Goal: Transaction & Acquisition: Purchase product/service

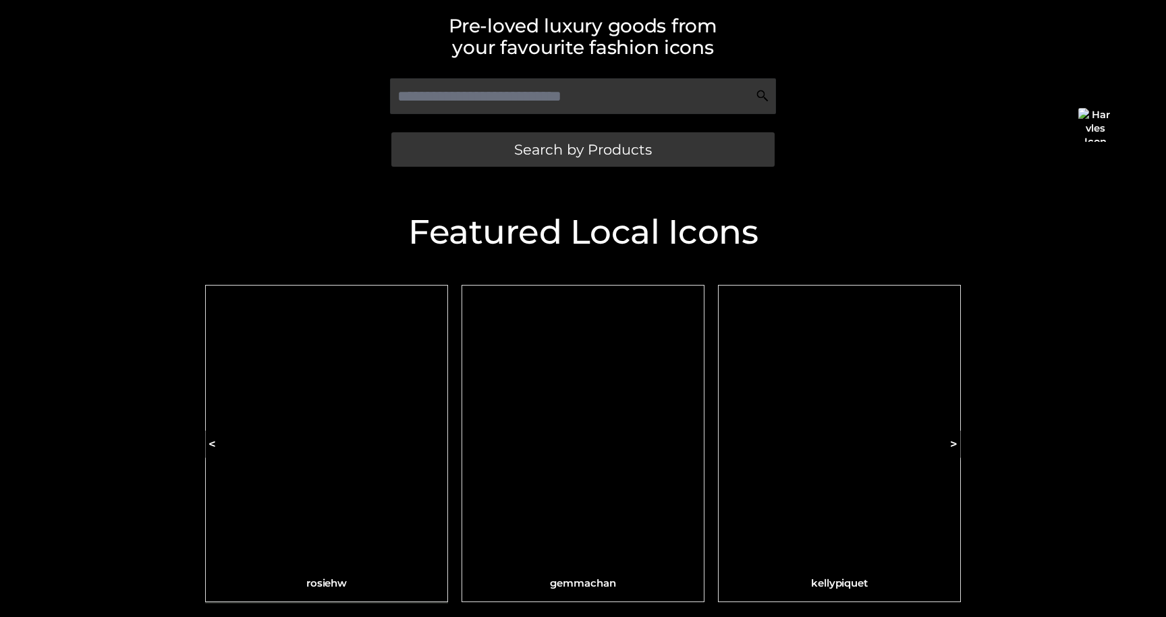
scroll to position [319, 0]
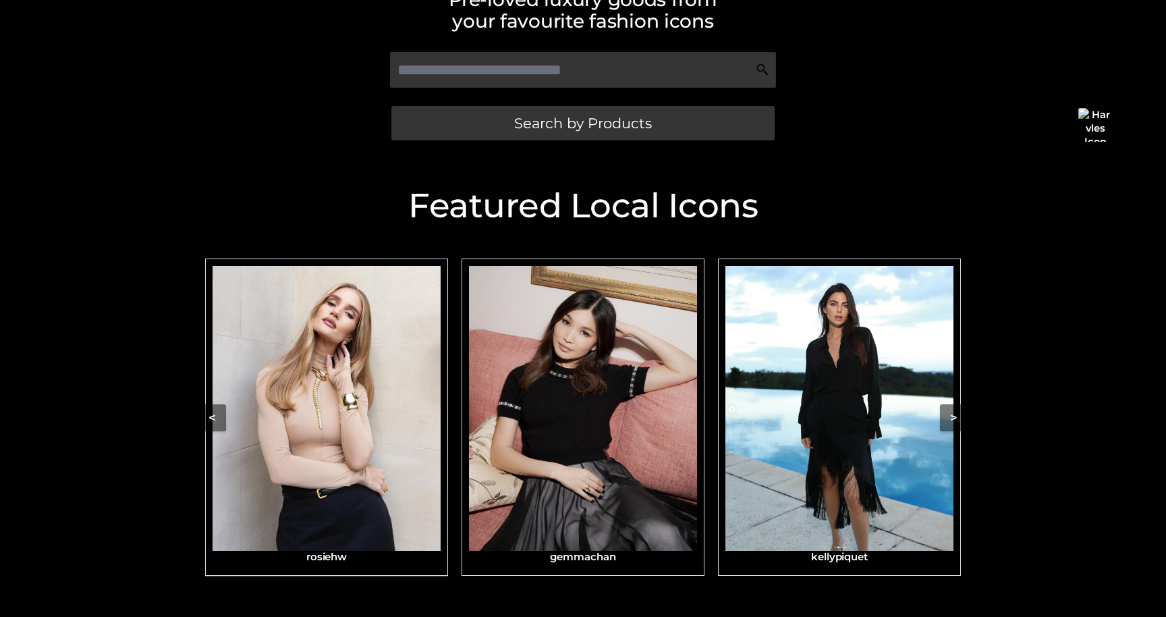
click at [366, 329] on img "Carousel Navigation" at bounding box center [327, 408] width 228 height 285
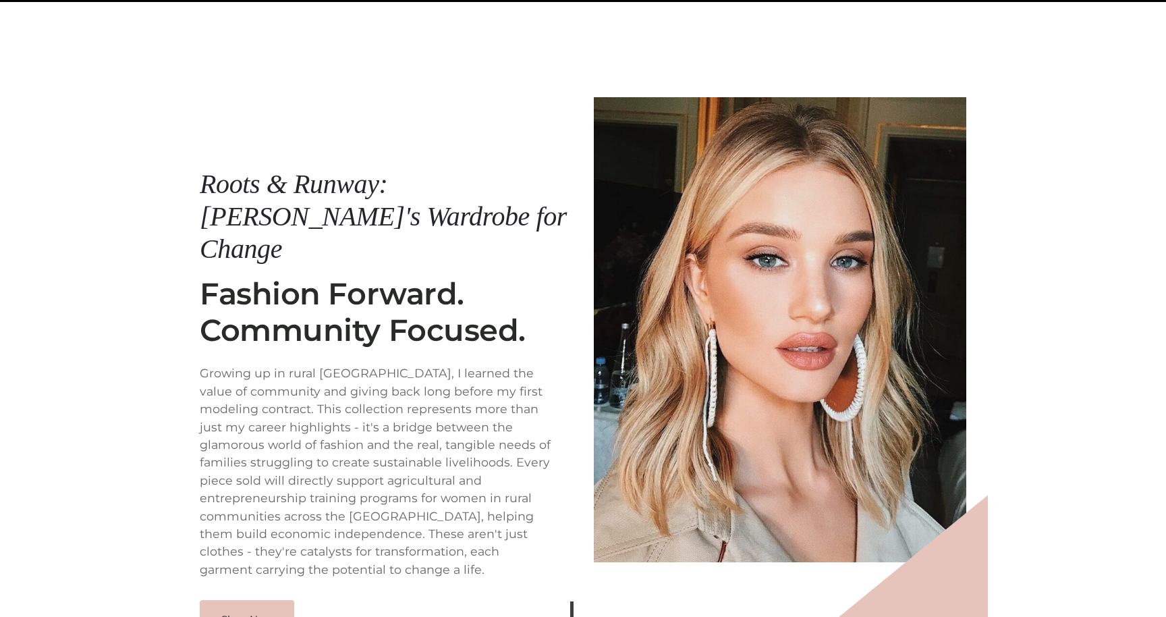
scroll to position [161, 0]
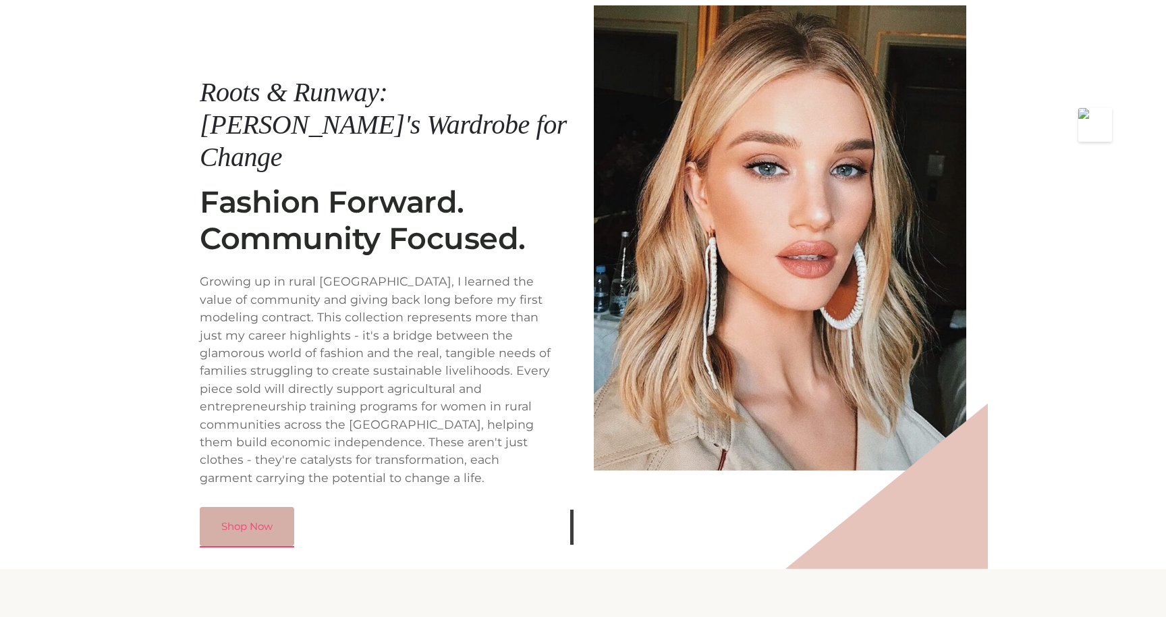
click at [262, 507] on link "Shop Now" at bounding box center [247, 526] width 94 height 39
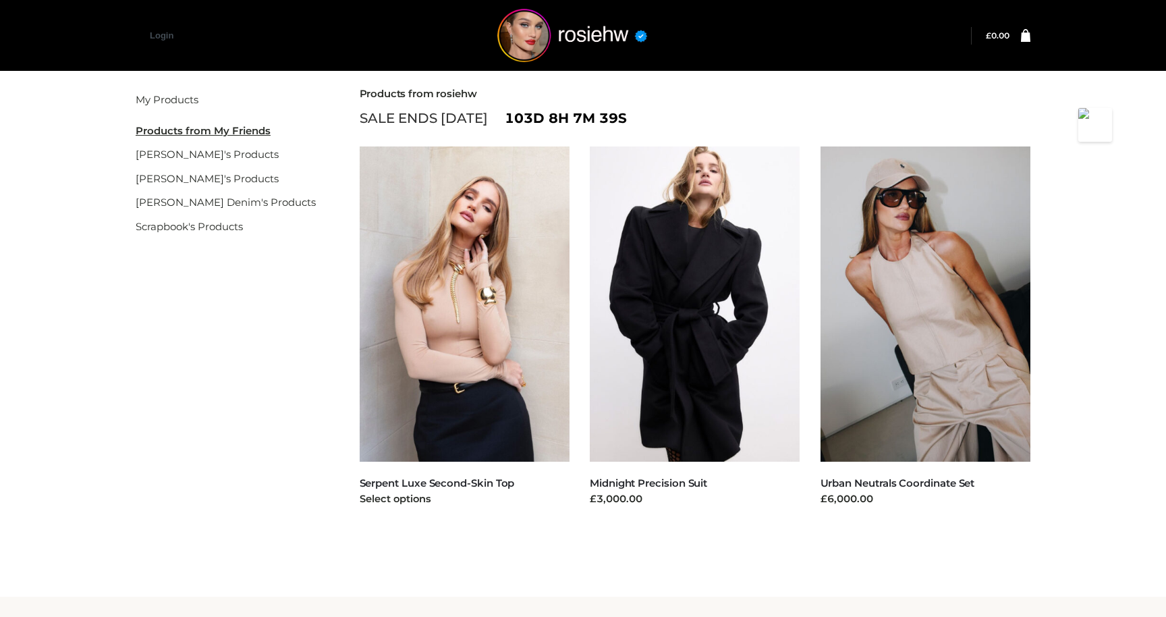
click at [476, 270] on img at bounding box center [465, 303] width 211 height 315
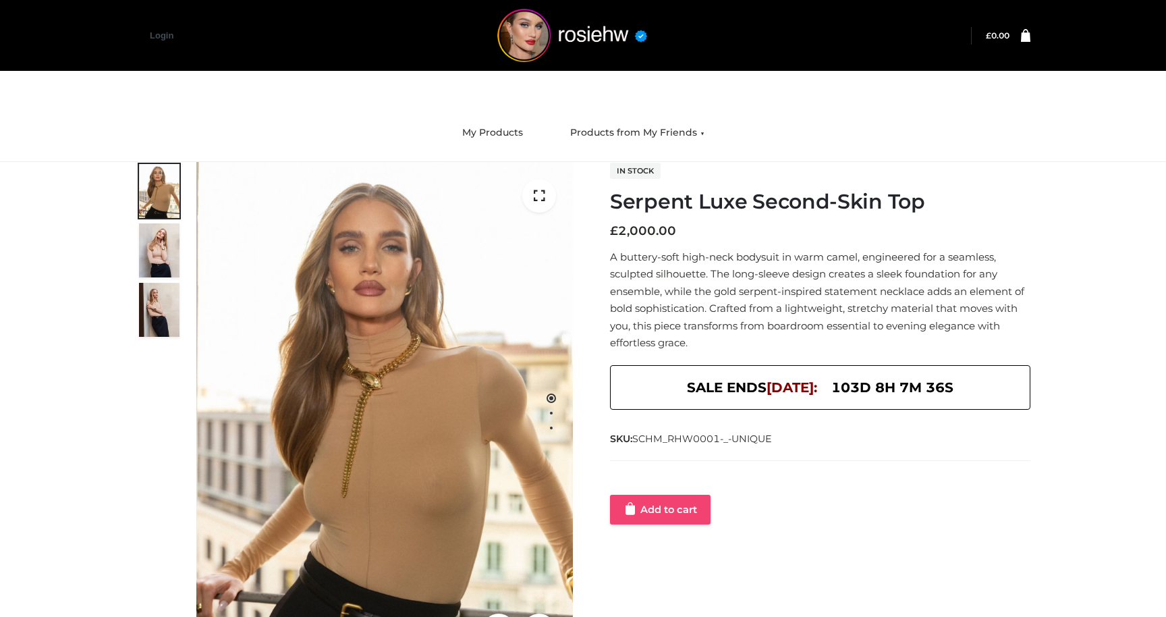
click at [640, 508] on link "Add to cart" at bounding box center [660, 510] width 101 height 30
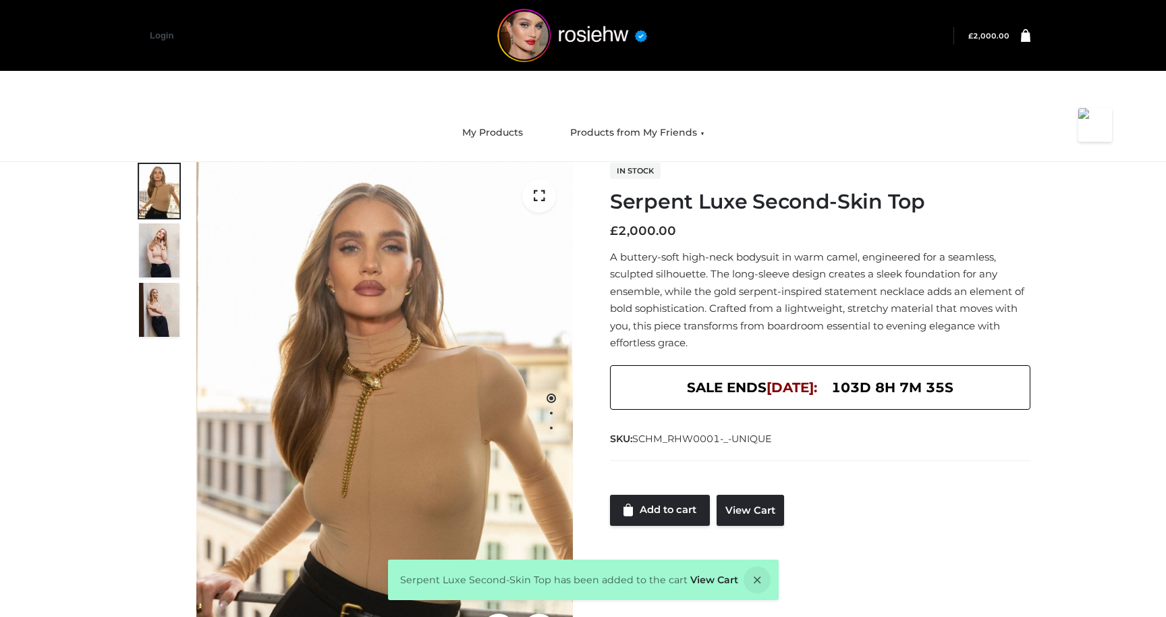
click at [1014, 38] on link at bounding box center [1020, 35] width 21 height 13
click at [1001, 36] on bdi "£ 2,000.00" at bounding box center [988, 36] width 41 height 9
click at [1021, 39] on icon at bounding box center [1025, 34] width 9 height 13
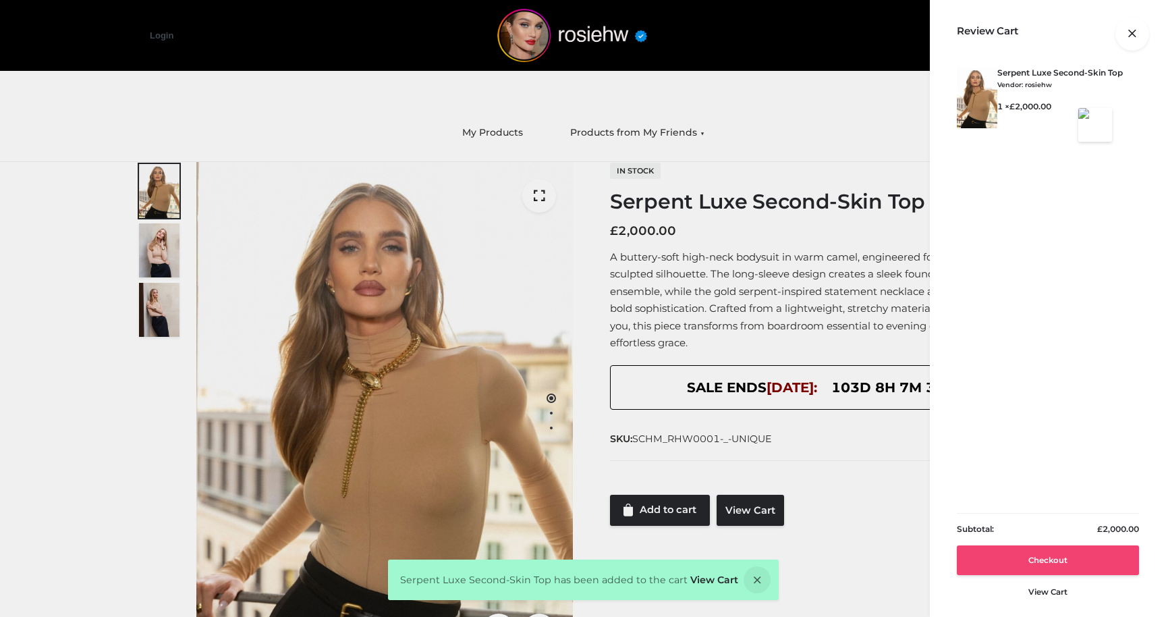
click at [1066, 555] on link "Checkout" at bounding box center [1048, 560] width 182 height 30
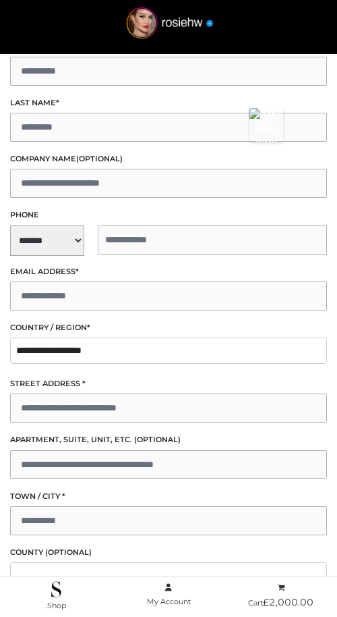
scroll to position [71, 0]
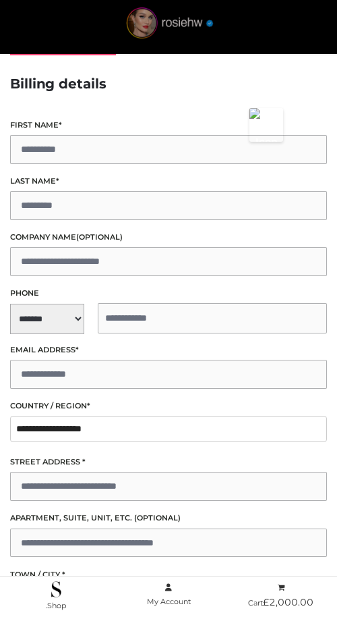
click at [150, 24] on img at bounding box center [169, 26] width 117 height 38
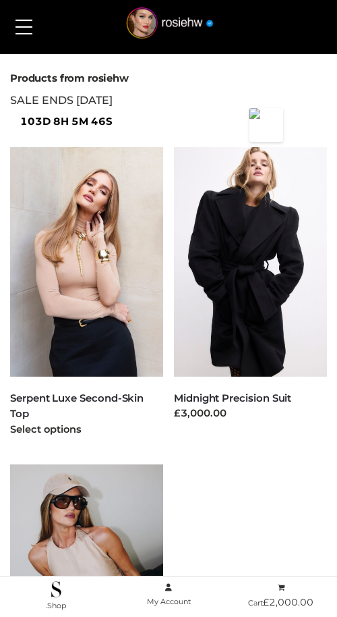
click at [86, 290] on img at bounding box center [86, 262] width 153 height 230
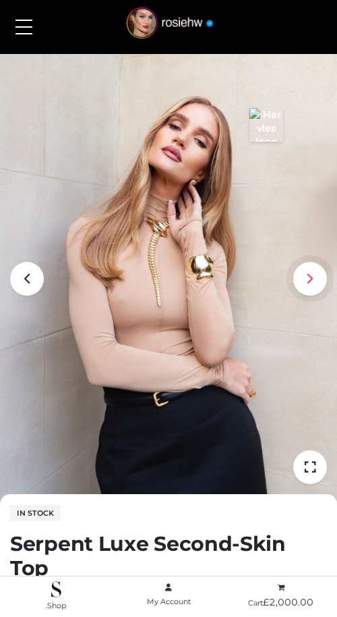
click at [302, 282] on icon at bounding box center [311, 279] width 34 height 34
click at [30, 279] on icon at bounding box center [27, 279] width 34 height 34
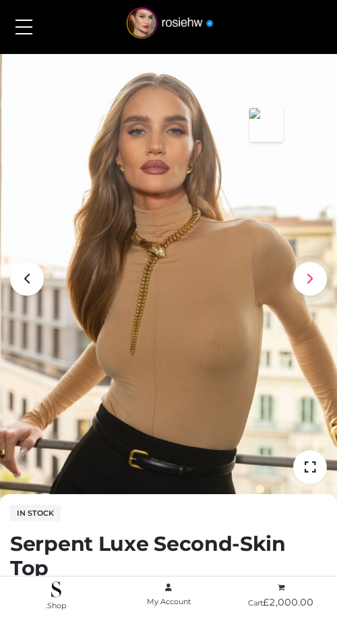
click at [303, 282] on icon at bounding box center [311, 279] width 34 height 34
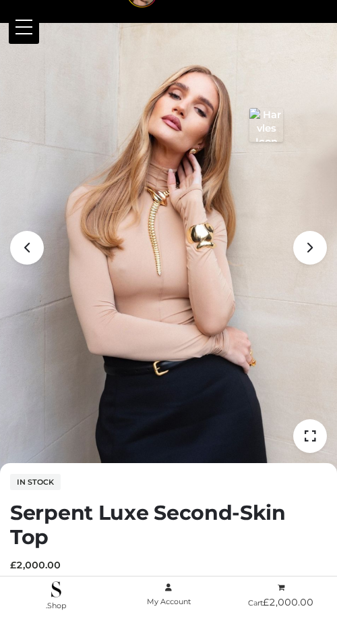
scroll to position [20, 0]
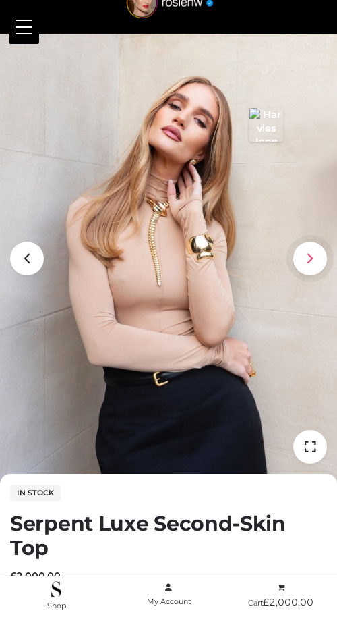
click at [306, 262] on icon at bounding box center [311, 259] width 34 height 34
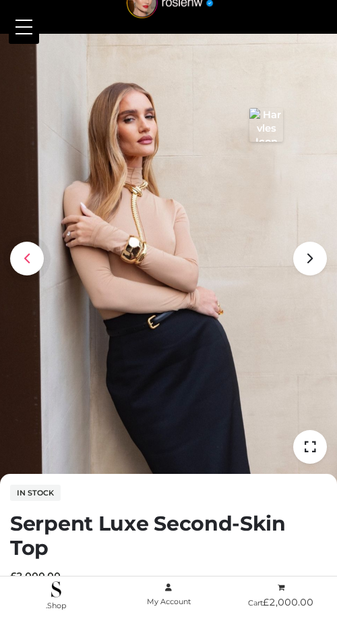
click at [27, 259] on icon at bounding box center [27, 259] width 34 height 34
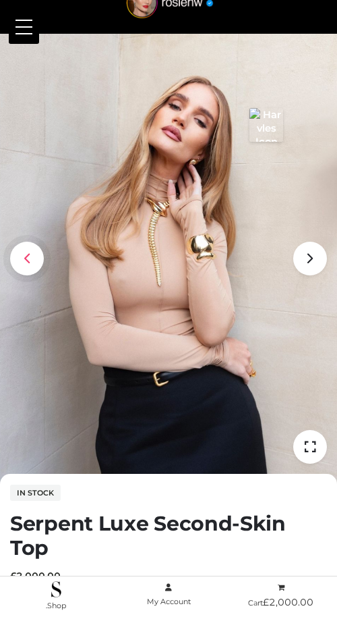
click at [31, 258] on icon at bounding box center [27, 259] width 34 height 34
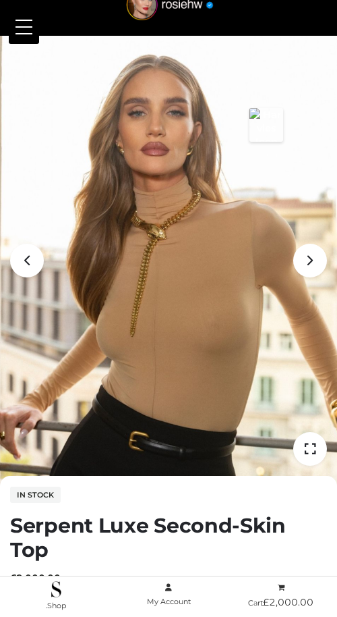
scroll to position [17, 0]
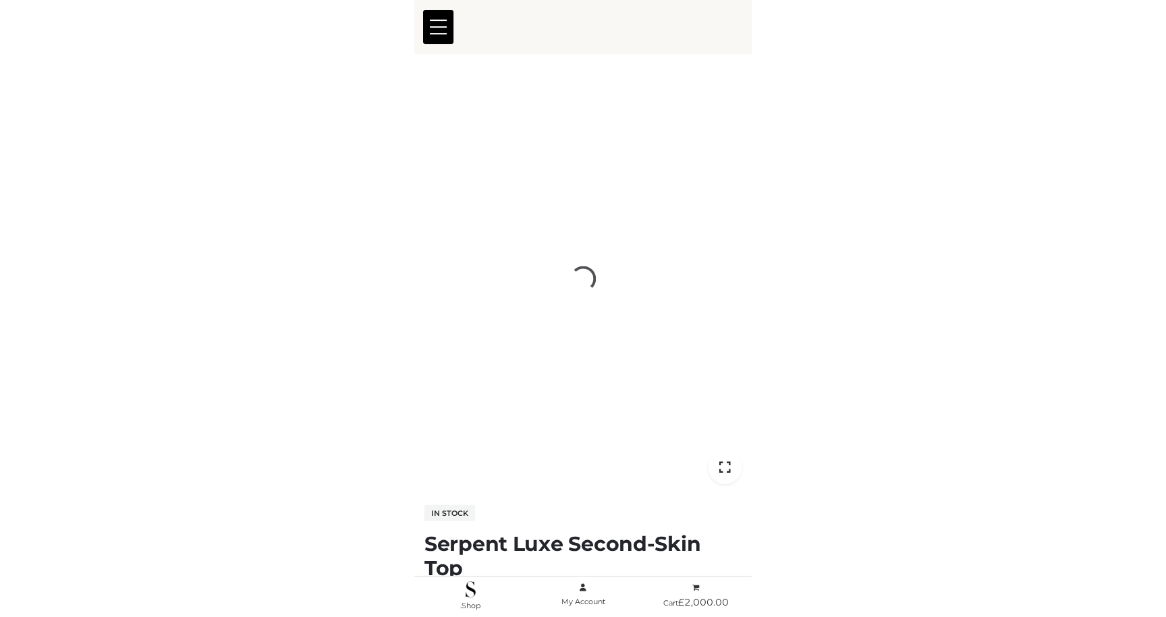
scroll to position [17, 0]
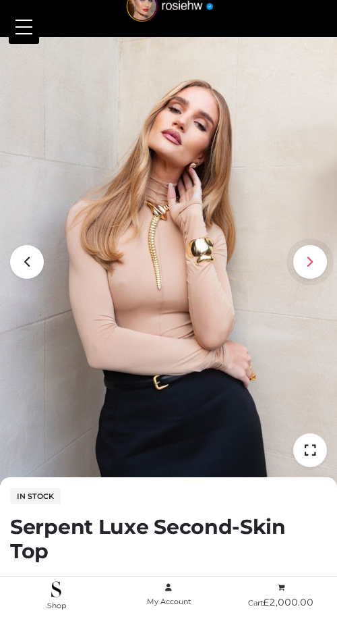
click at [308, 262] on icon at bounding box center [311, 262] width 34 height 34
click at [31, 261] on icon at bounding box center [27, 262] width 34 height 34
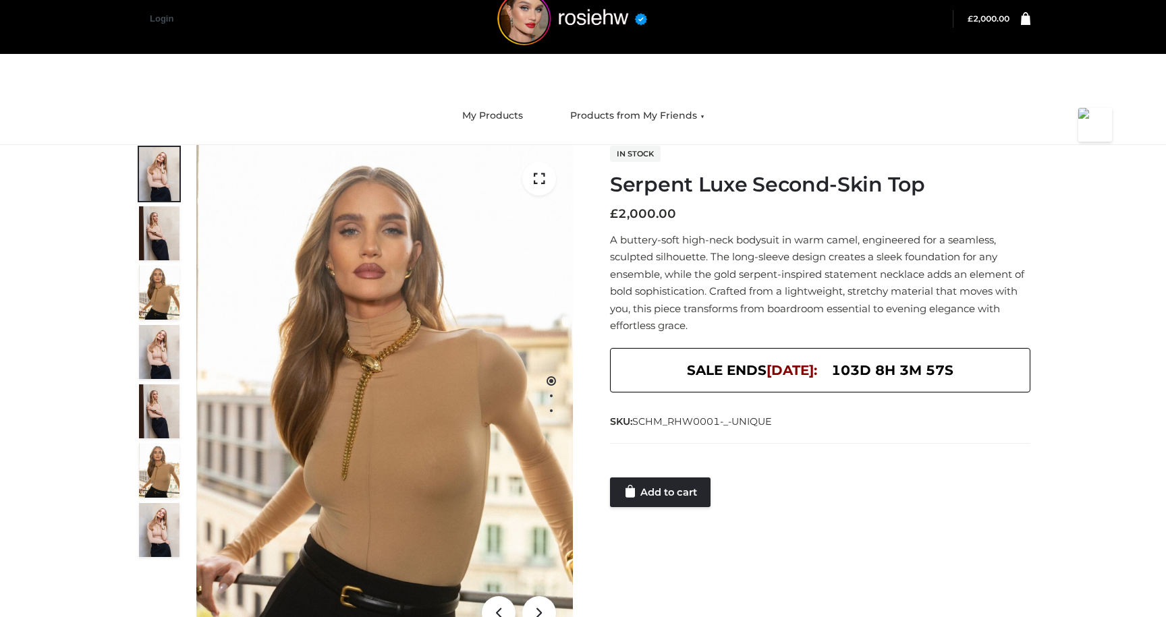
click at [67, 360] on div "Serpent Luxe Second-Skin Top CLOTHING , FFP , TOPS £2000 3 / 3 In stock Serpent…" at bounding box center [583, 413] width 1166 height 536
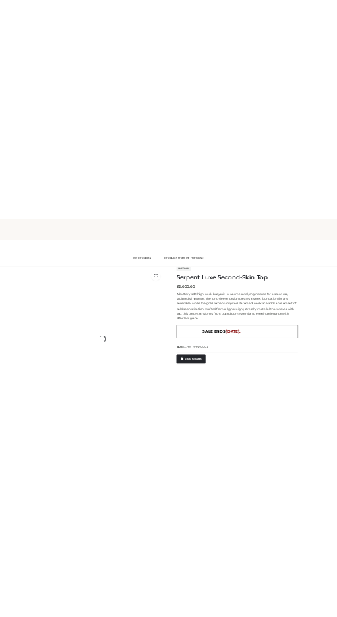
scroll to position [17, 0]
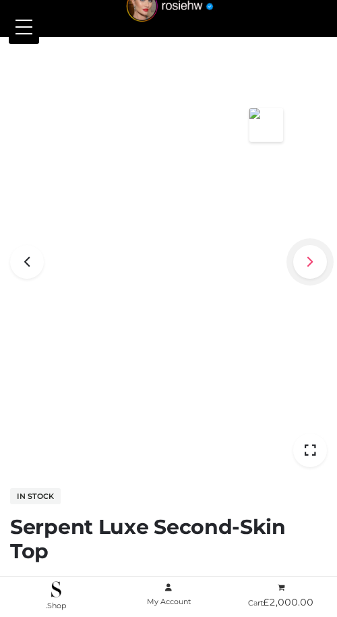
click at [313, 260] on icon at bounding box center [311, 262] width 34 height 34
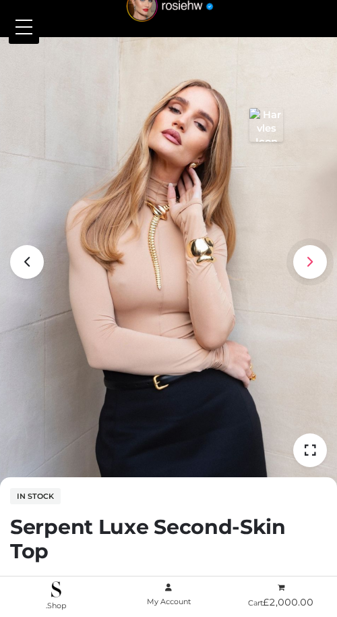
click at [313, 260] on icon at bounding box center [311, 262] width 34 height 34
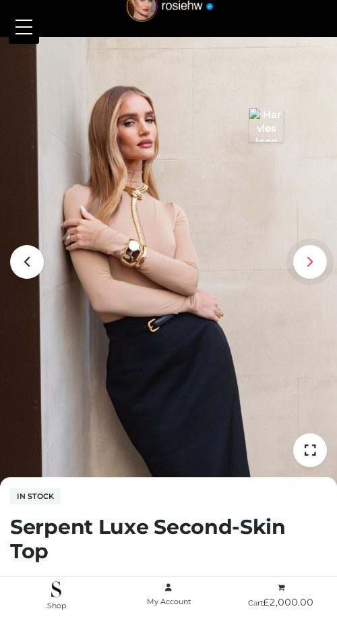
click at [312, 261] on icon at bounding box center [311, 262] width 34 height 34
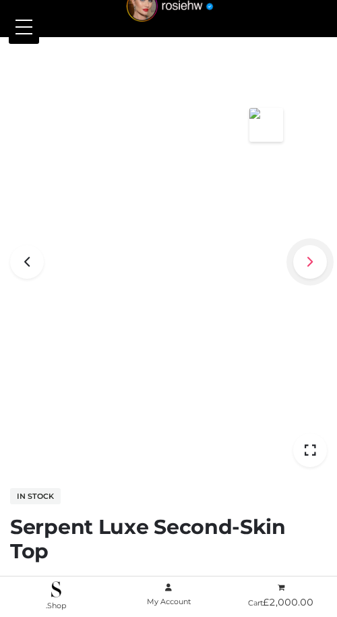
click at [313, 262] on icon at bounding box center [311, 262] width 34 height 34
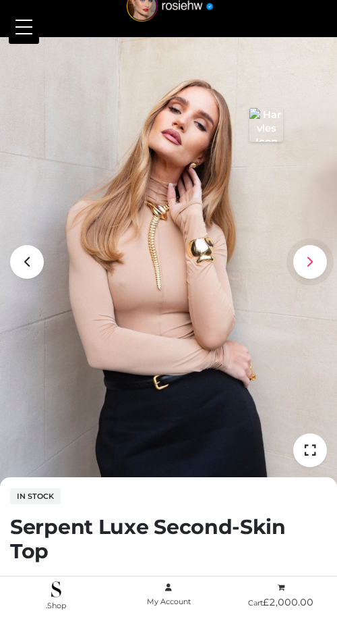
click at [313, 263] on icon at bounding box center [311, 262] width 34 height 34
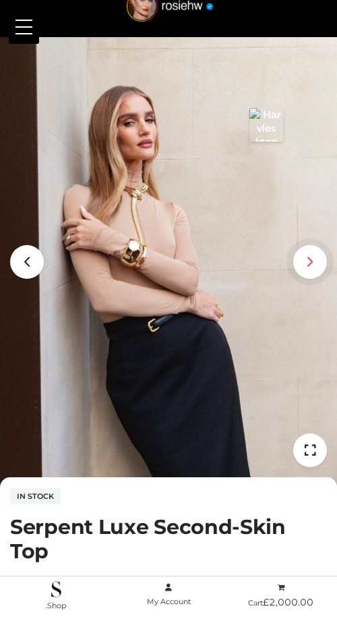
click at [313, 263] on icon at bounding box center [311, 262] width 34 height 34
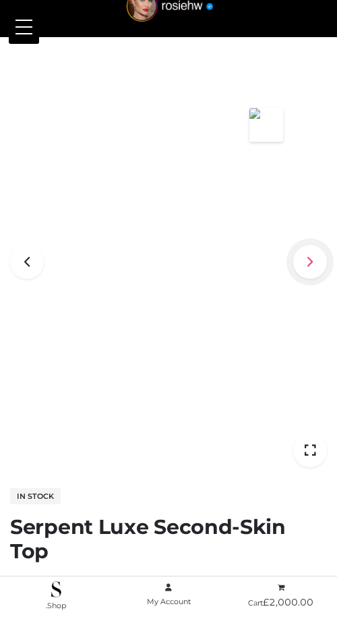
click at [313, 265] on icon at bounding box center [311, 262] width 34 height 34
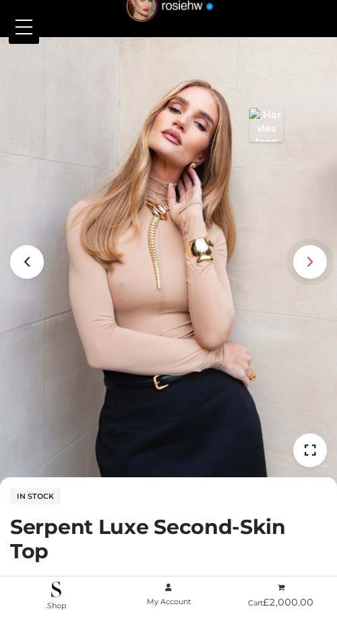
click at [313, 265] on icon at bounding box center [311, 262] width 34 height 34
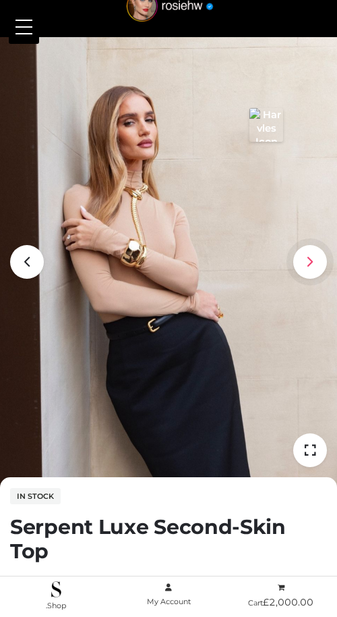
click at [313, 265] on icon at bounding box center [311, 262] width 34 height 34
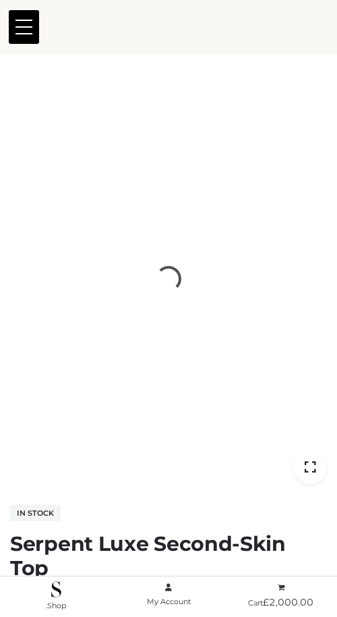
scroll to position [17, 0]
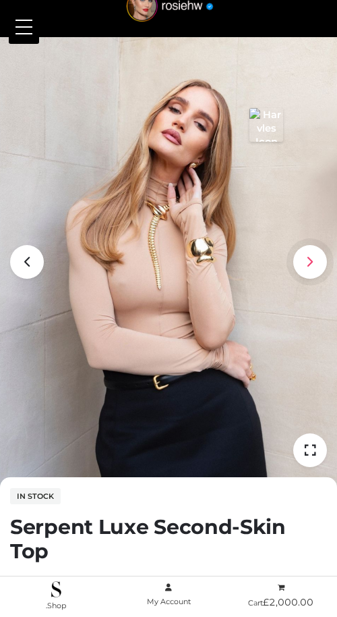
click at [309, 260] on icon at bounding box center [311, 262] width 34 height 34
click at [316, 264] on icon at bounding box center [311, 262] width 34 height 34
